Goal: Transaction & Acquisition: Purchase product/service

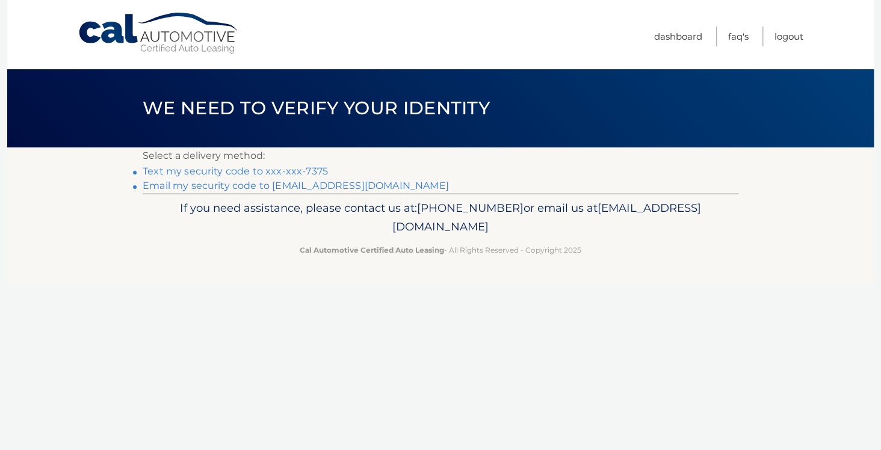
click at [187, 175] on link "Text my security code to xxx-xxx-7375" at bounding box center [235, 170] width 185 height 11
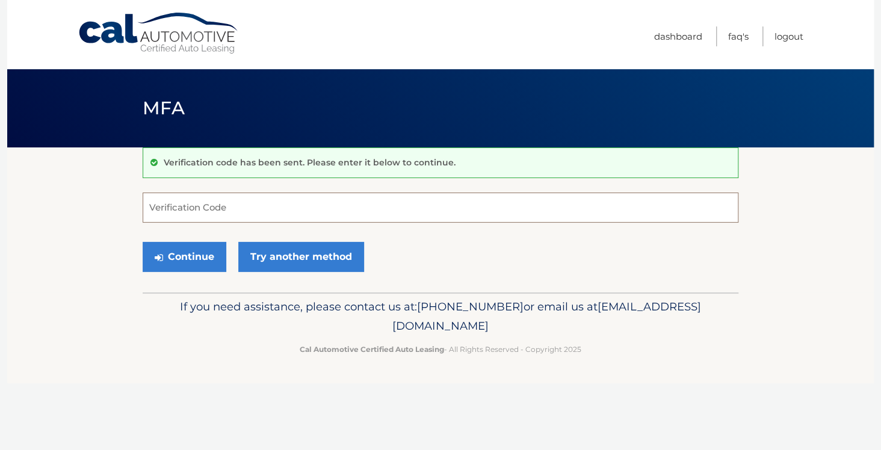
click at [176, 207] on input "Verification Code" at bounding box center [441, 208] width 596 height 30
type input "595820"
click at [171, 252] on button "Continue" at bounding box center [185, 257] width 84 height 30
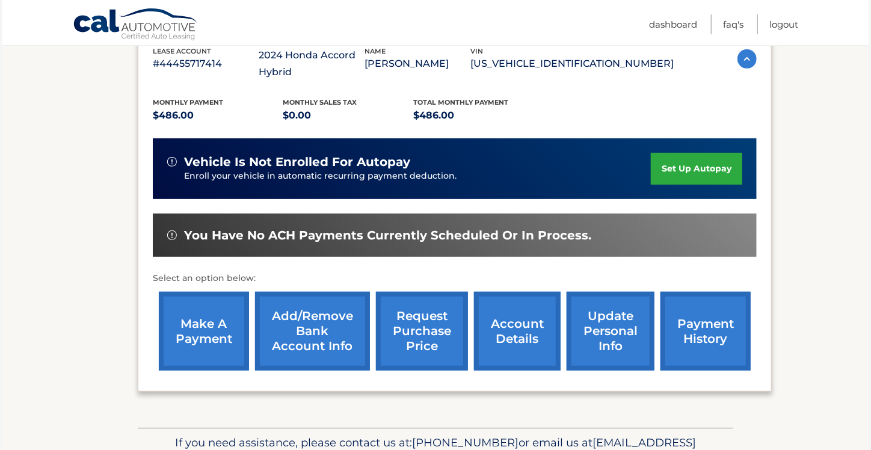
scroll to position [241, 0]
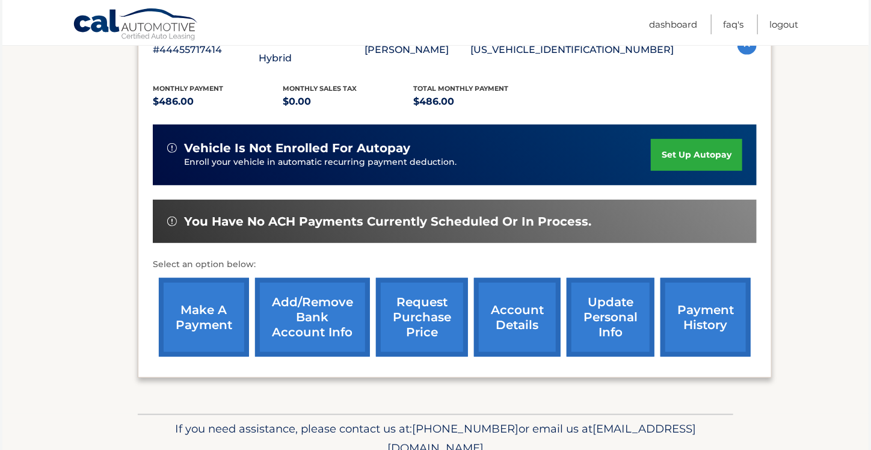
click at [206, 306] on link "make a payment" at bounding box center [204, 317] width 90 height 79
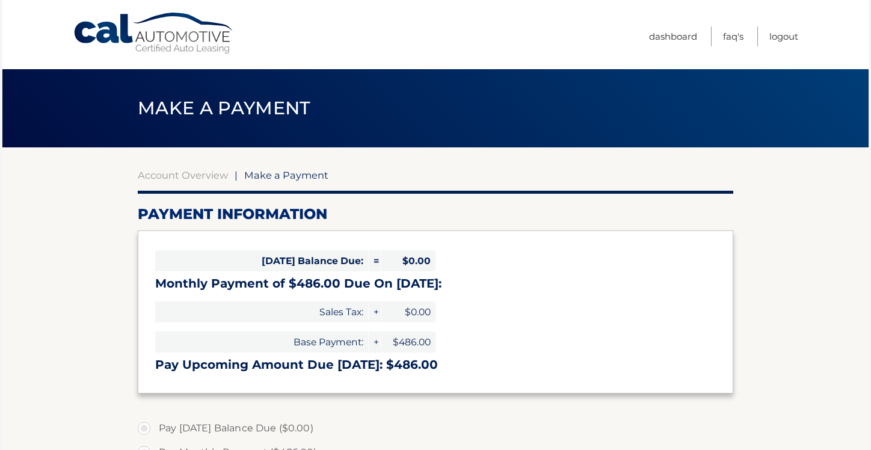
select select "MjM2ZWNjNDUtMjViZS00ODI0LWJlOTctMDlmMGJhZGUxNTEz"
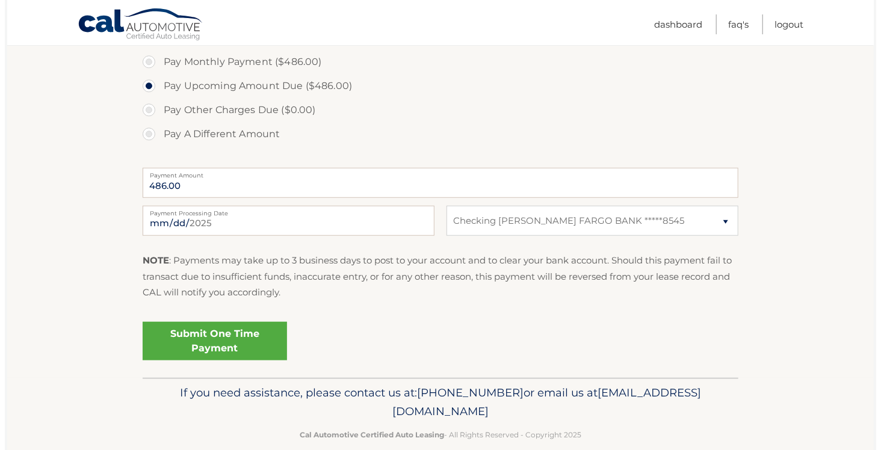
scroll to position [409, 0]
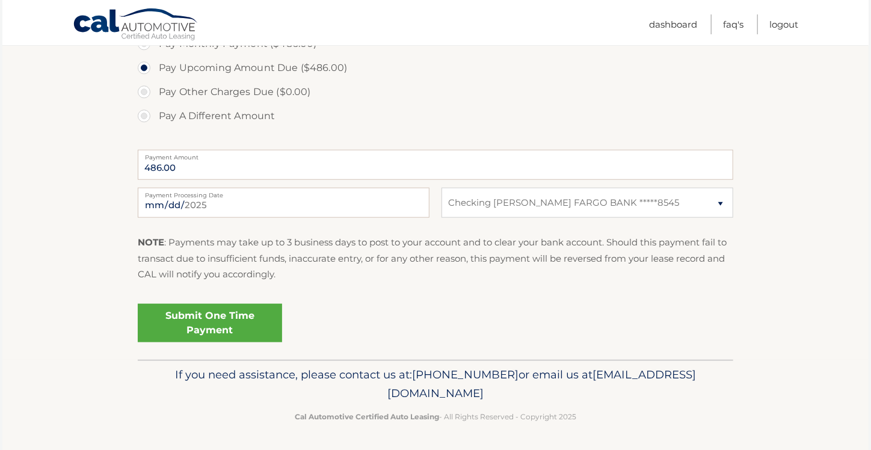
click at [211, 320] on link "Submit One Time Payment" at bounding box center [210, 323] width 144 height 39
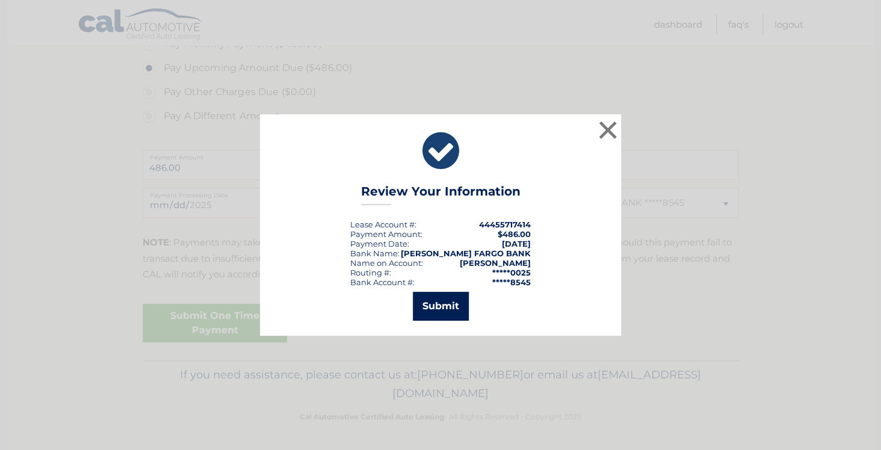
click at [434, 308] on button "Submit" at bounding box center [441, 306] width 56 height 29
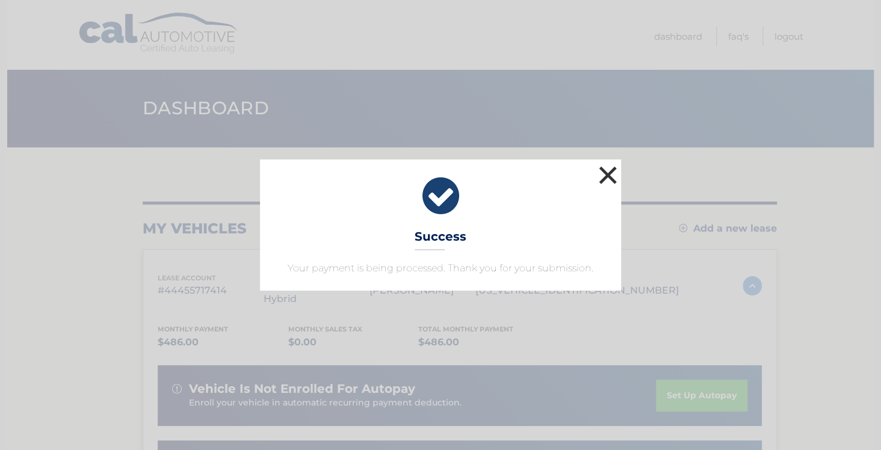
click at [605, 173] on button "×" at bounding box center [608, 175] width 24 height 24
